Goal: Task Accomplishment & Management: Complete application form

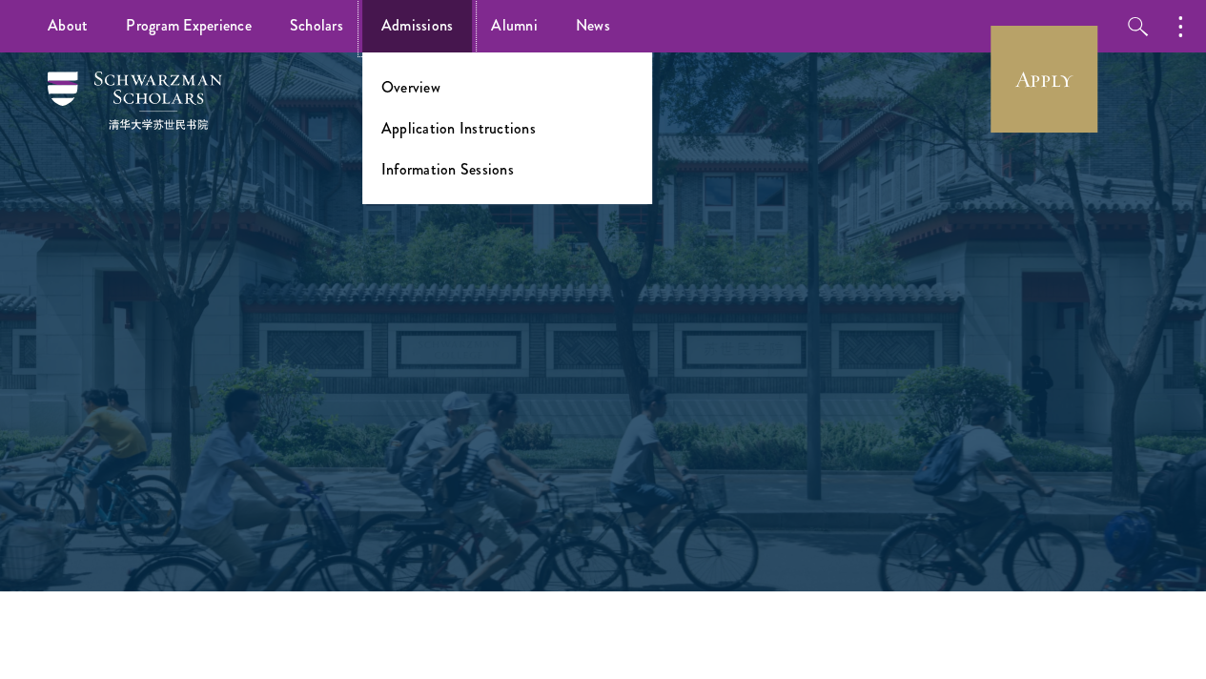
click at [419, 25] on link "Admissions" at bounding box center [417, 26] width 111 height 52
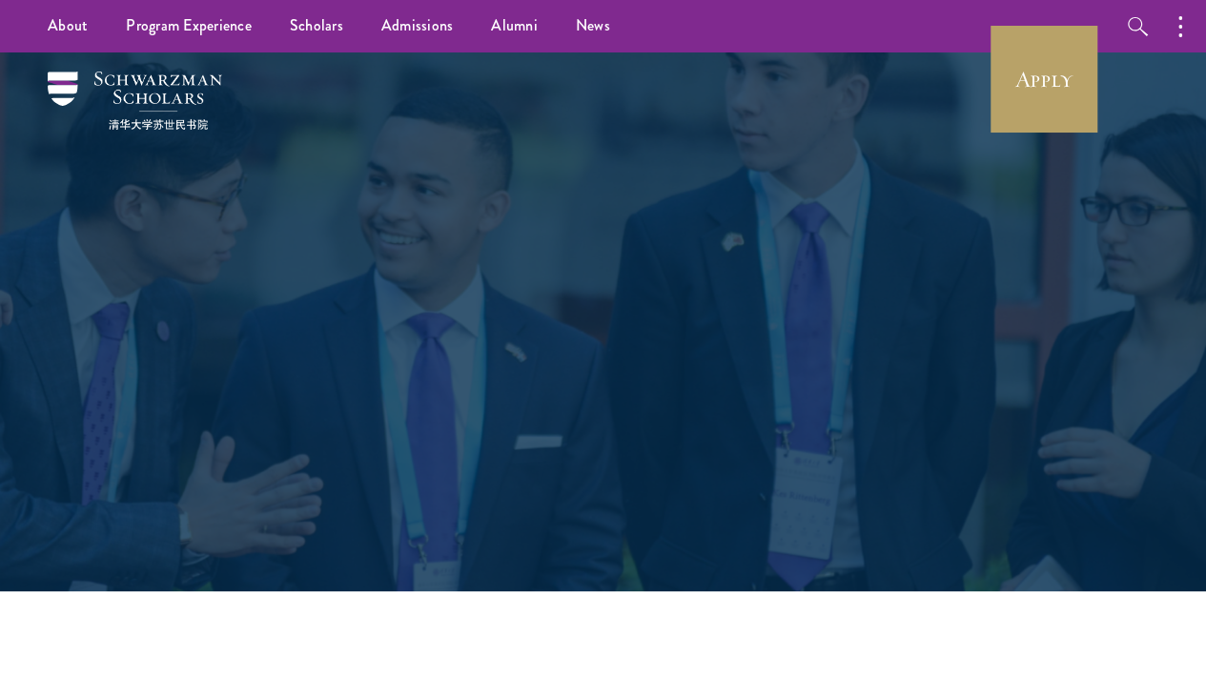
click at [761, 158] on div "Admissions Join the world's next generation of leaders." at bounding box center [603, 322] width 658 height 412
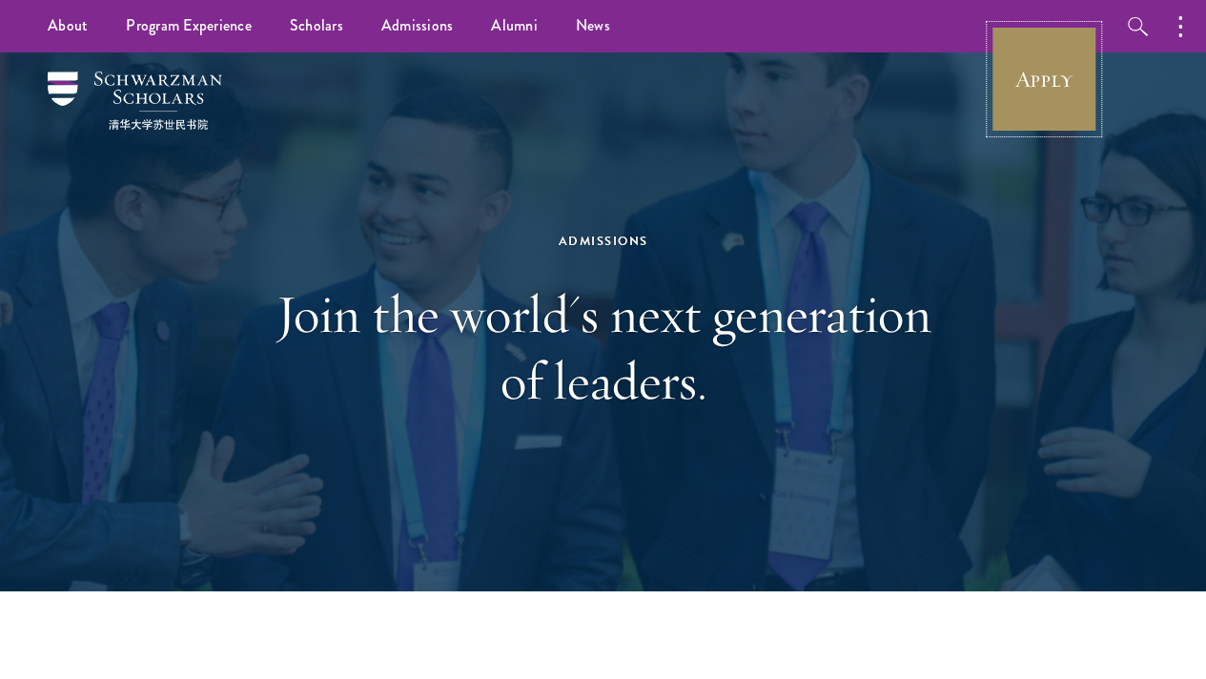
click at [1043, 105] on link "Apply" at bounding box center [1043, 79] width 107 height 107
